Goal: Find specific page/section: Find specific page/section

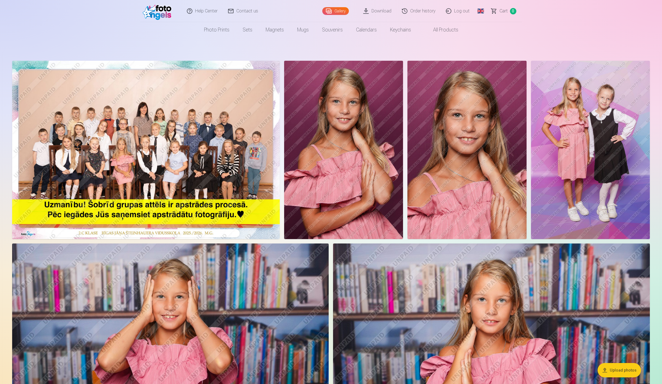
click at [384, 11] on link "Download" at bounding box center [377, 11] width 39 height 22
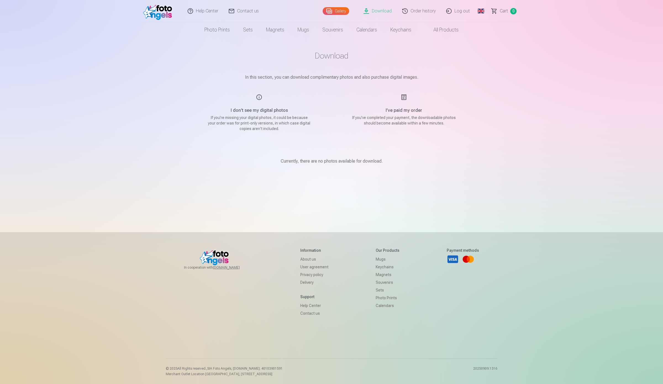
click at [417, 11] on link "Order history" at bounding box center [419, 11] width 44 height 22
